Goal: Information Seeking & Learning: Check status

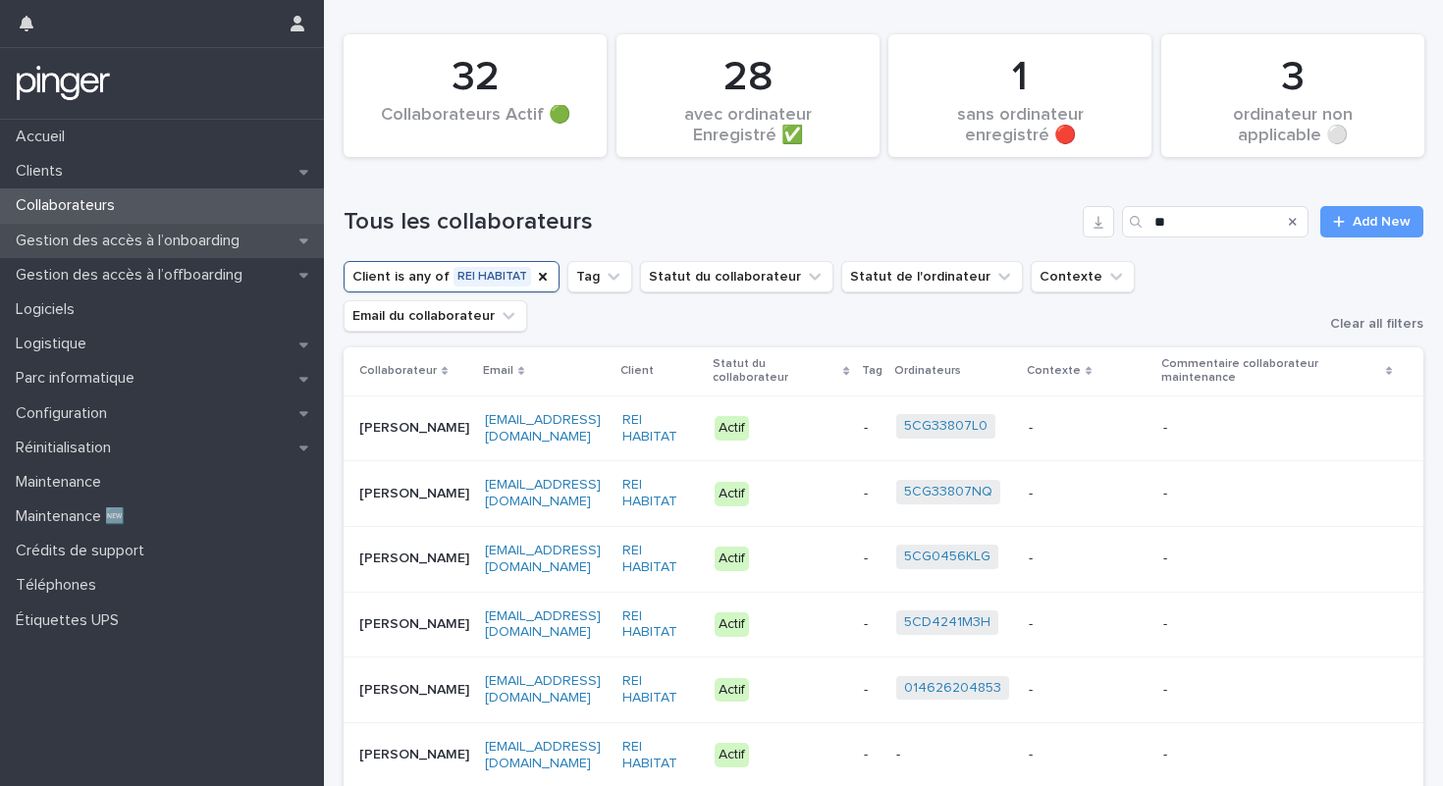
click at [194, 243] on p "Gestion des accès à l’onboarding" at bounding box center [131, 241] width 247 height 19
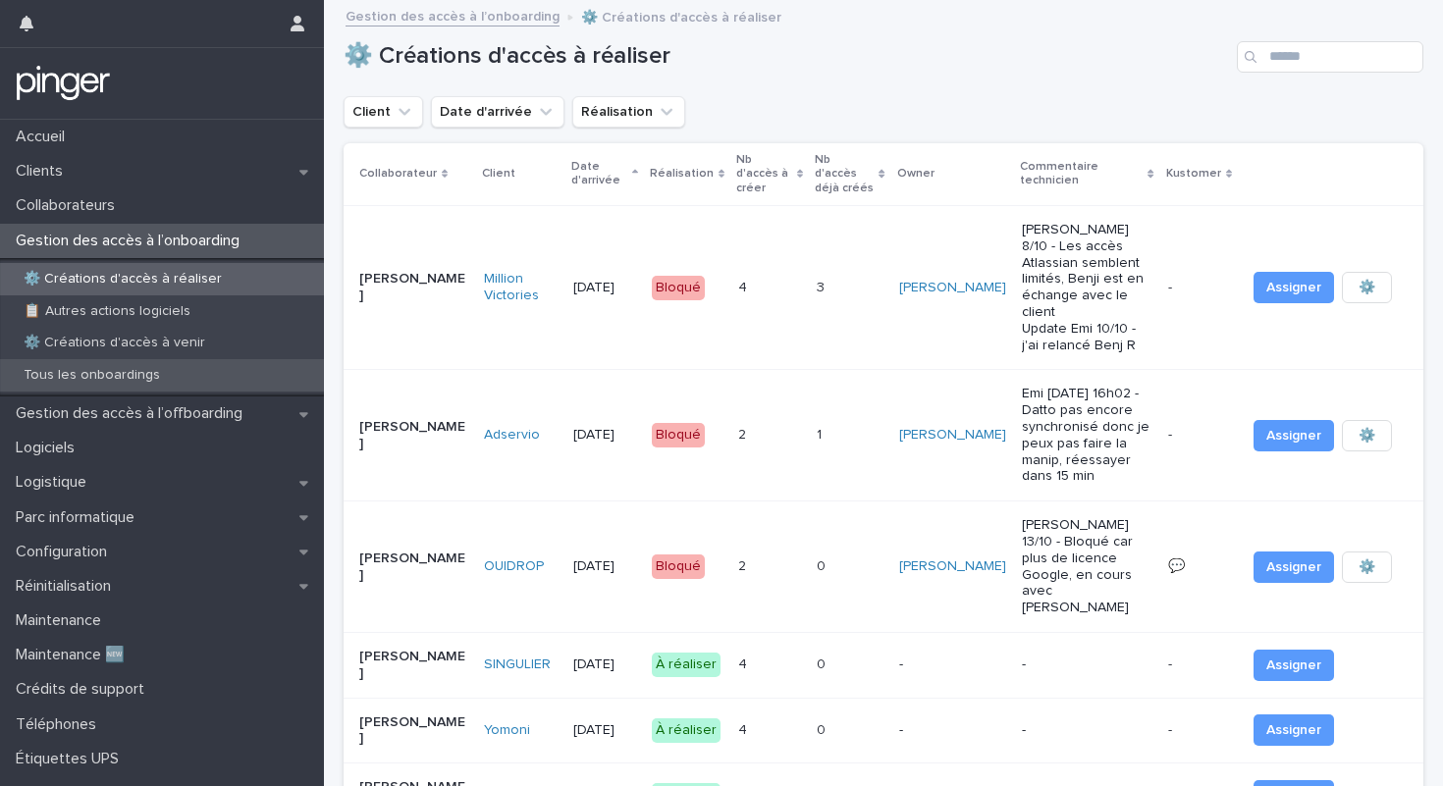
click at [65, 384] on div "Tous les onboardings" at bounding box center [162, 375] width 324 height 32
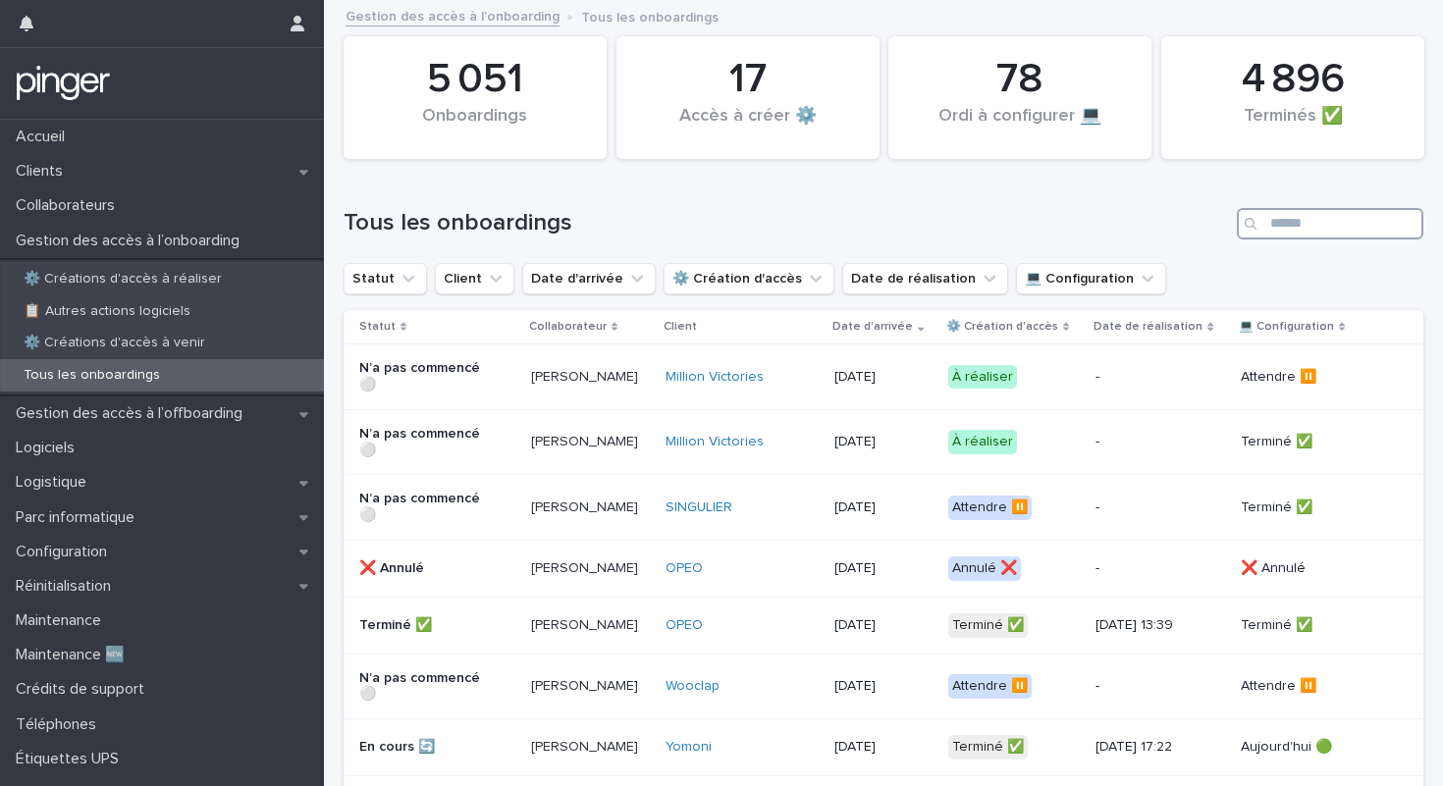
click at [1291, 238] on input "Search" at bounding box center [1330, 223] width 186 height 31
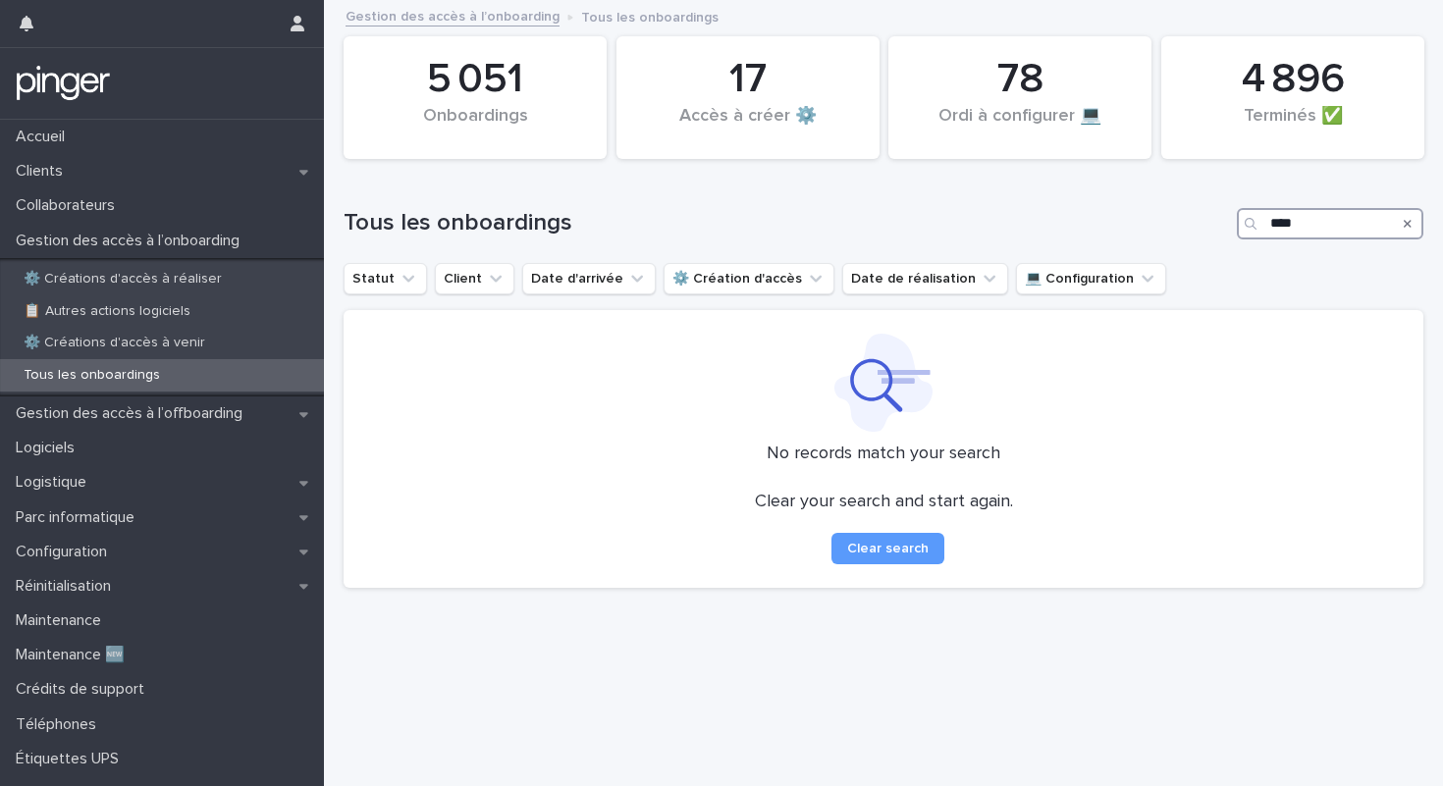
type input "****"
